Goal: Transaction & Acquisition: Subscribe to service/newsletter

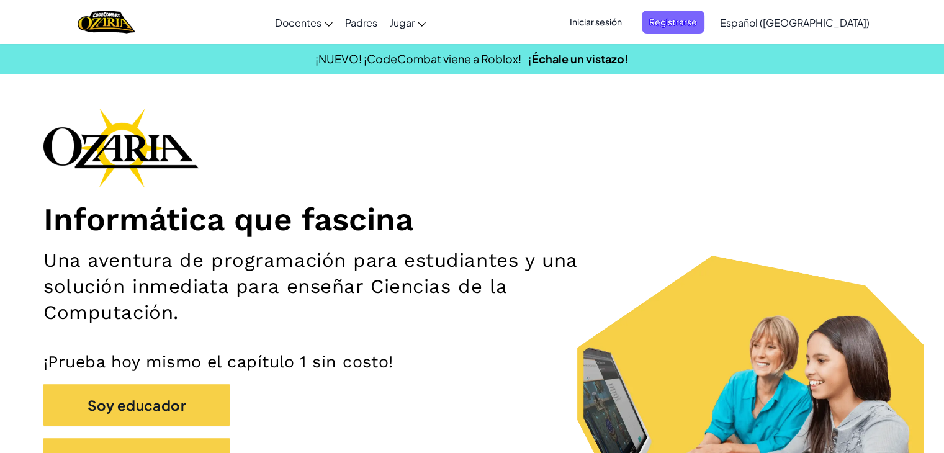
click at [603, 213] on h1 "Informática que fascina" at bounding box center [471, 219] width 857 height 38
click at [693, 174] on div "Informática que fascina Una aventura de programación para estudiantes y una sol…" at bounding box center [471, 300] width 857 height 384
click at [622, 22] on font "Iniciar sesión" at bounding box center [596, 21] width 52 height 11
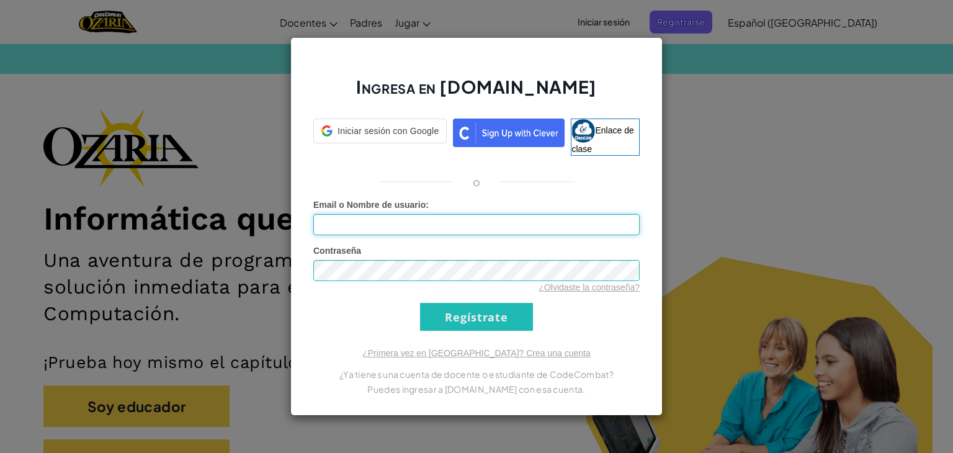
click at [364, 222] on input "Email o Nombre de usuario :" at bounding box center [476, 224] width 326 height 21
type input "[EMAIL_ADDRESS][DOMAIN_NAME]"
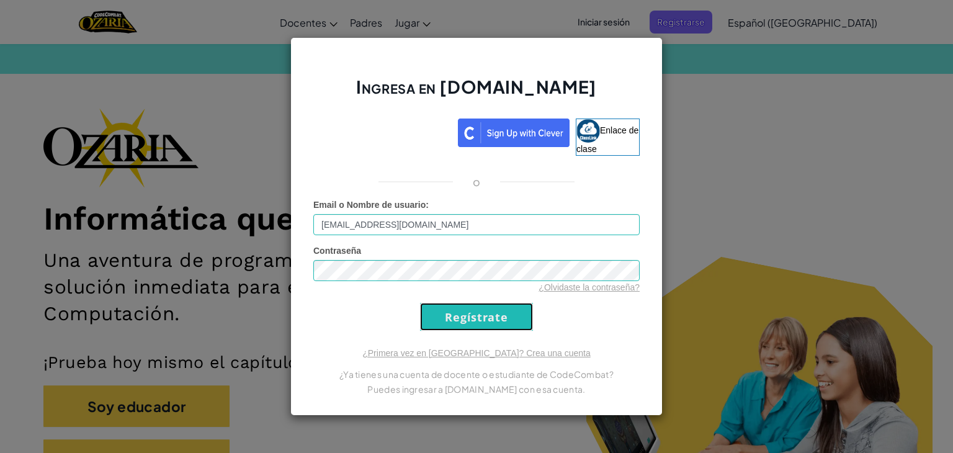
click at [504, 311] on input "Regístrate" at bounding box center [476, 317] width 113 height 28
